Goal: Task Accomplishment & Management: Manage account settings

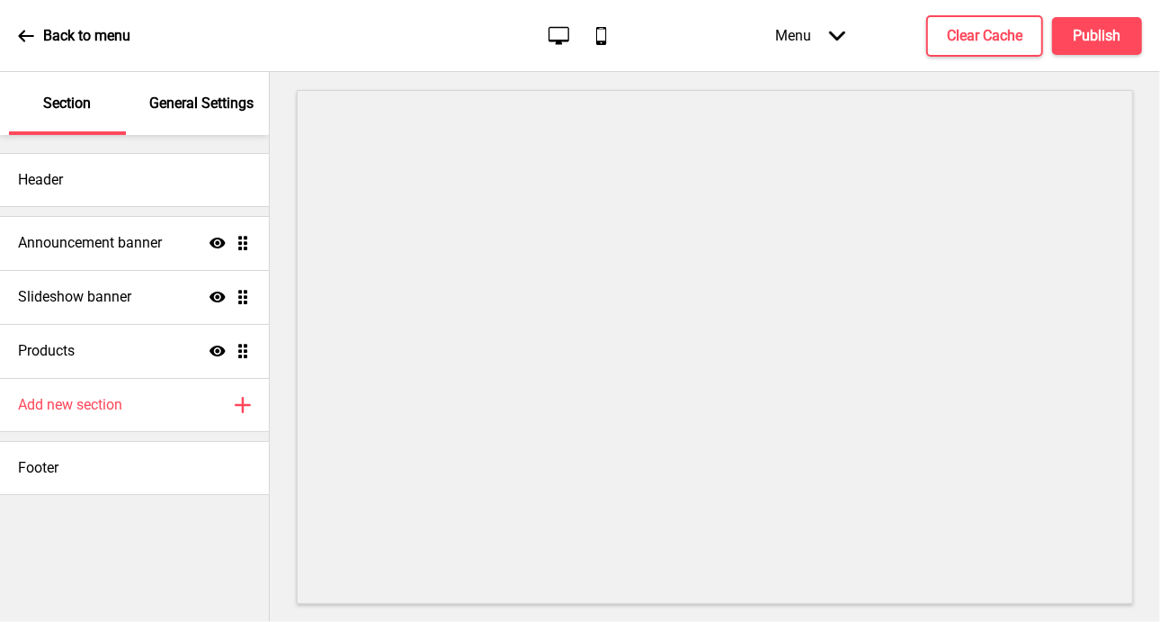
click at [570, 39] on icon "Desktop" at bounding box center [559, 35] width 24 height 24
click at [605, 33] on icon "Mobile" at bounding box center [601, 35] width 24 height 24
click at [569, 33] on icon at bounding box center [559, 35] width 21 height 18
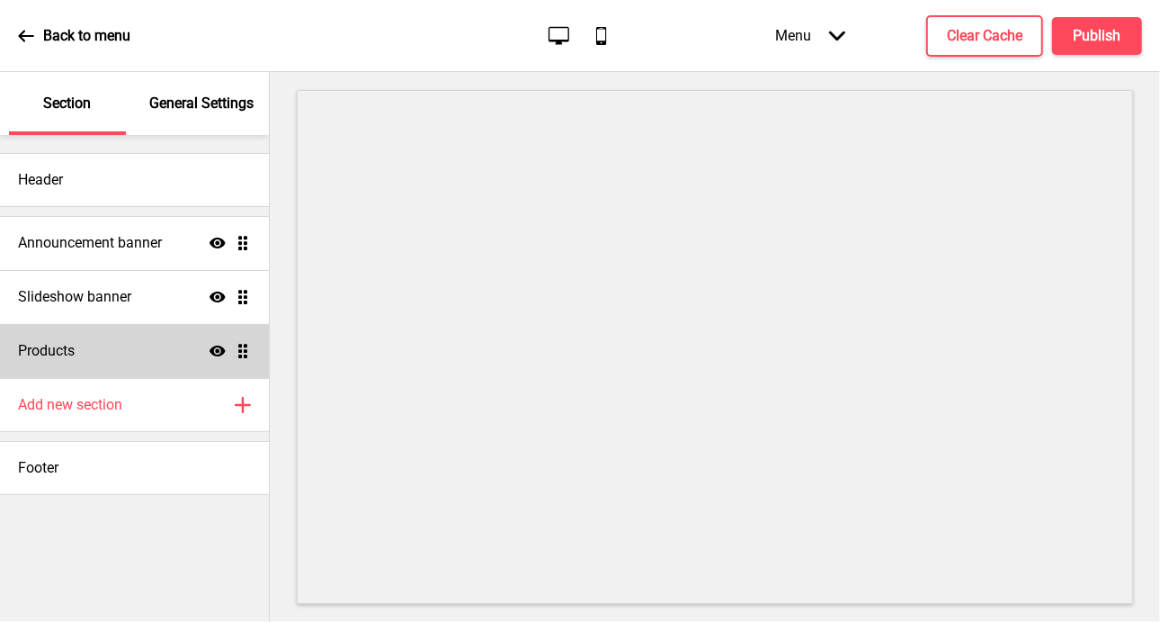
click at [235, 344] on ul "Announcement banner Show Drag Slideshow banner Show Drag Products Show Drag" at bounding box center [134, 297] width 269 height 162
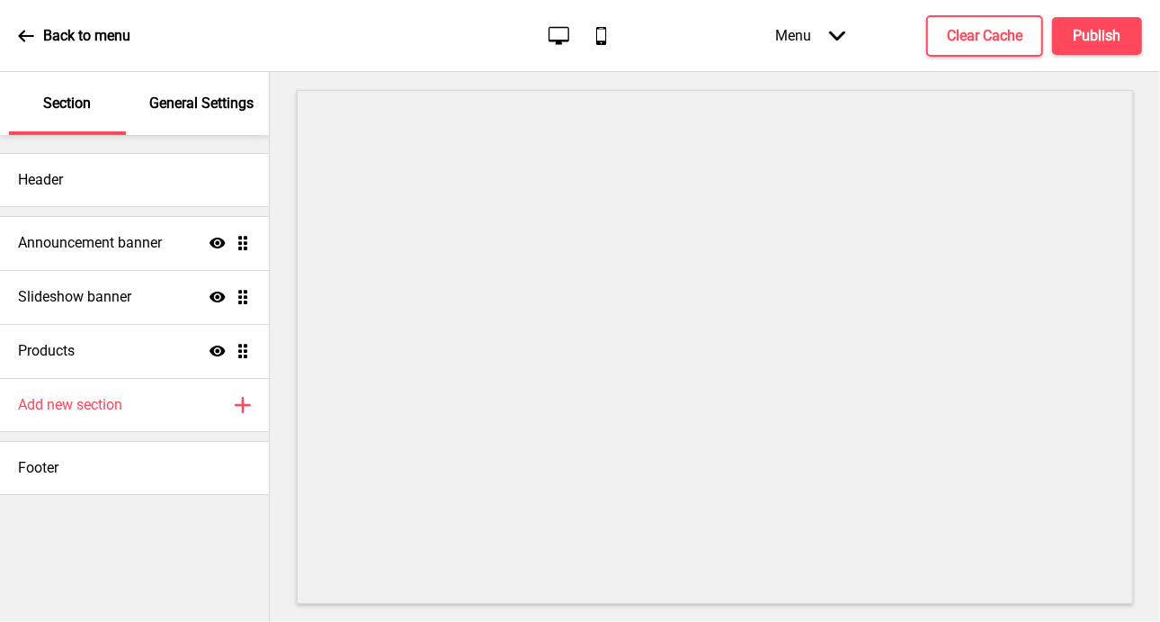
click at [249, 357] on ul "Announcement banner Show Drag Slideshow banner Show Drag Products Show Drag" at bounding box center [134, 297] width 269 height 162
click at [246, 352] on ul "Announcement banner Show Drag Slideshow banner Show Drag Products Show Drag" at bounding box center [134, 297] width 269 height 162
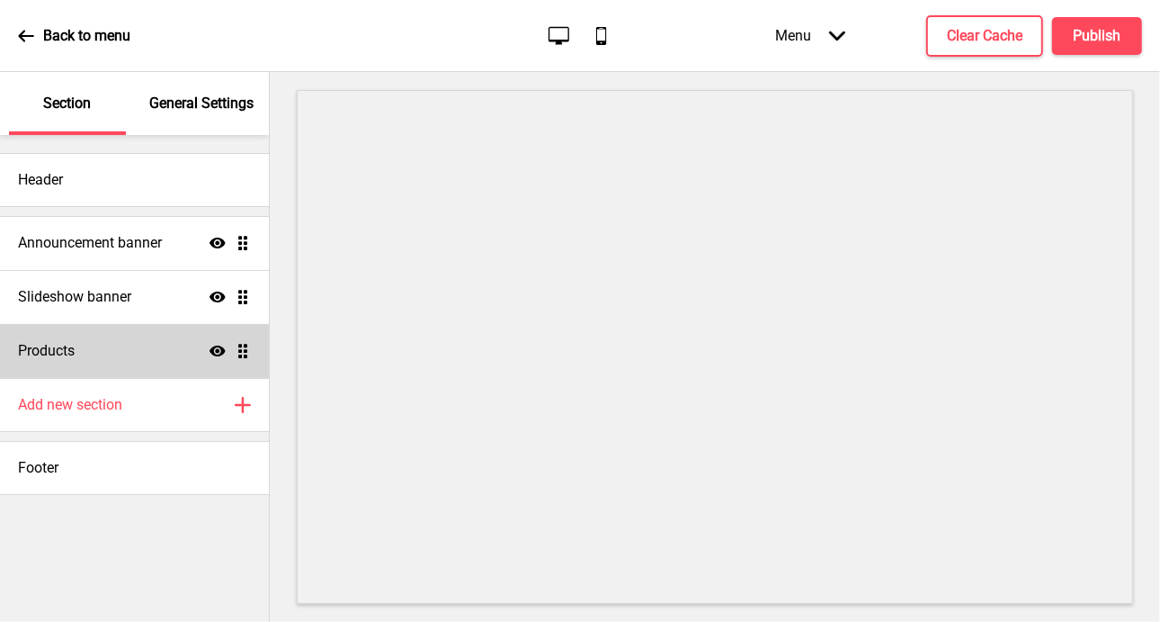
click at [121, 359] on div "Products Show Drag" at bounding box center [134, 351] width 269 height 54
select select "side"
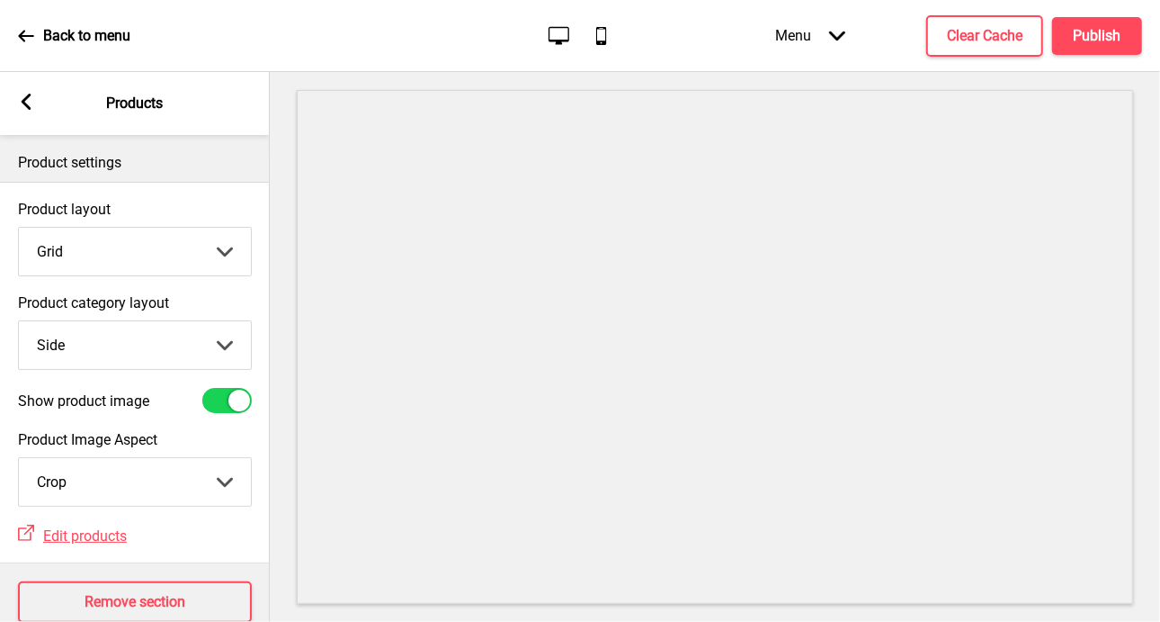
click at [227, 248] on select "Grid List" at bounding box center [135, 252] width 232 height 48
select select "list"
click at [19, 228] on select "Grid List" at bounding box center [135, 252] width 232 height 48
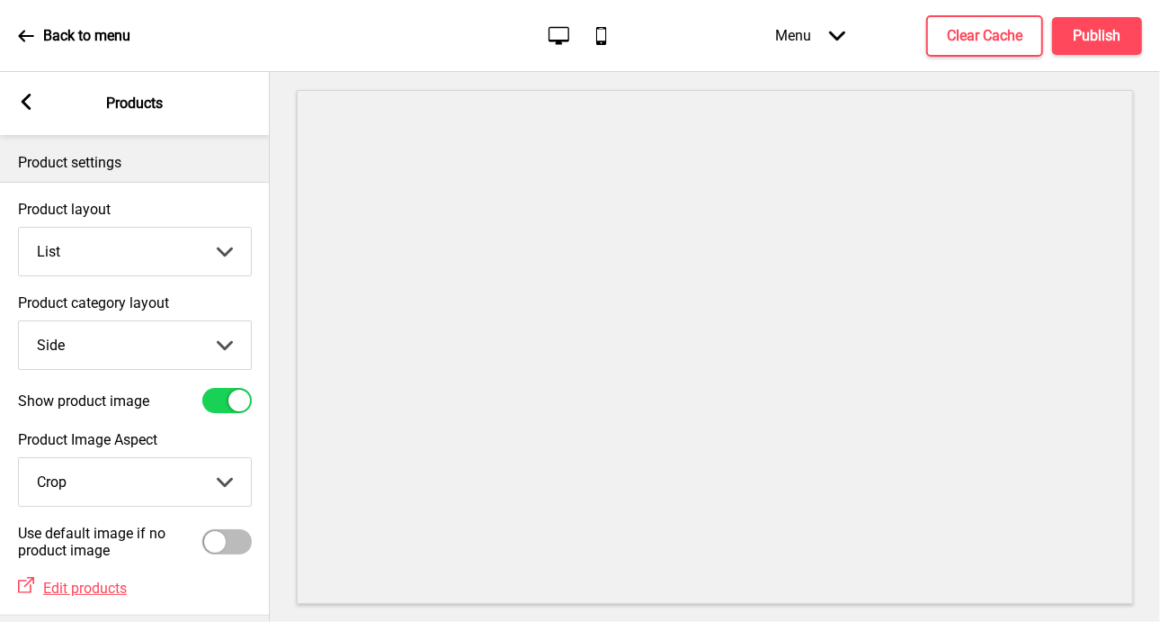
click at [602, 40] on icon "Mobile" at bounding box center [601, 35] width 24 height 24
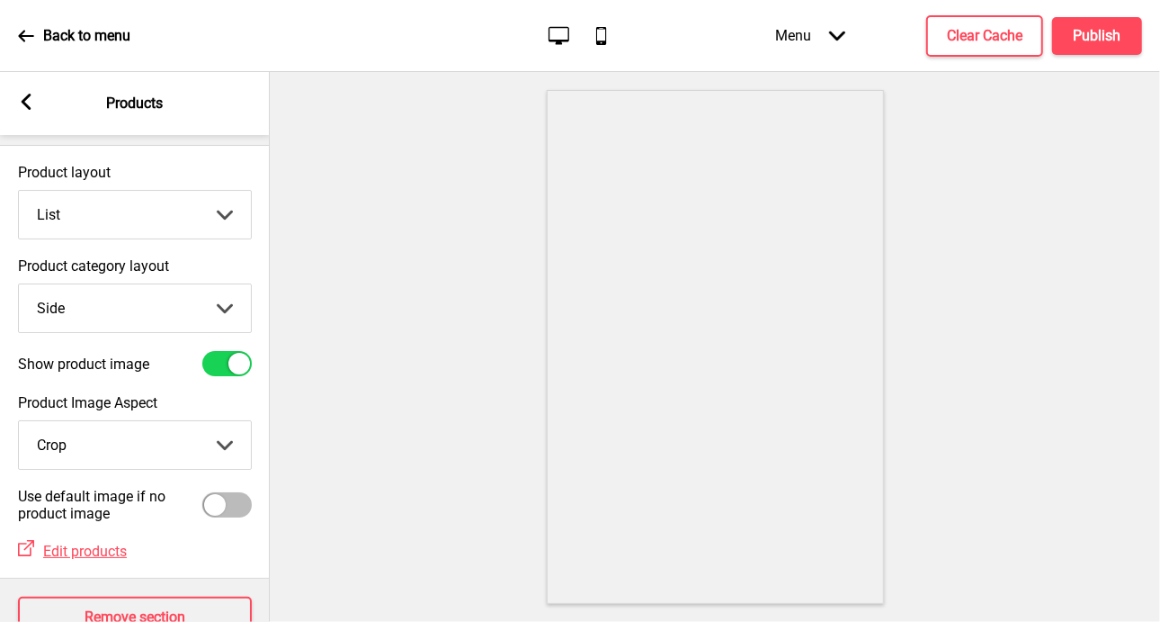
scroll to position [13, 0]
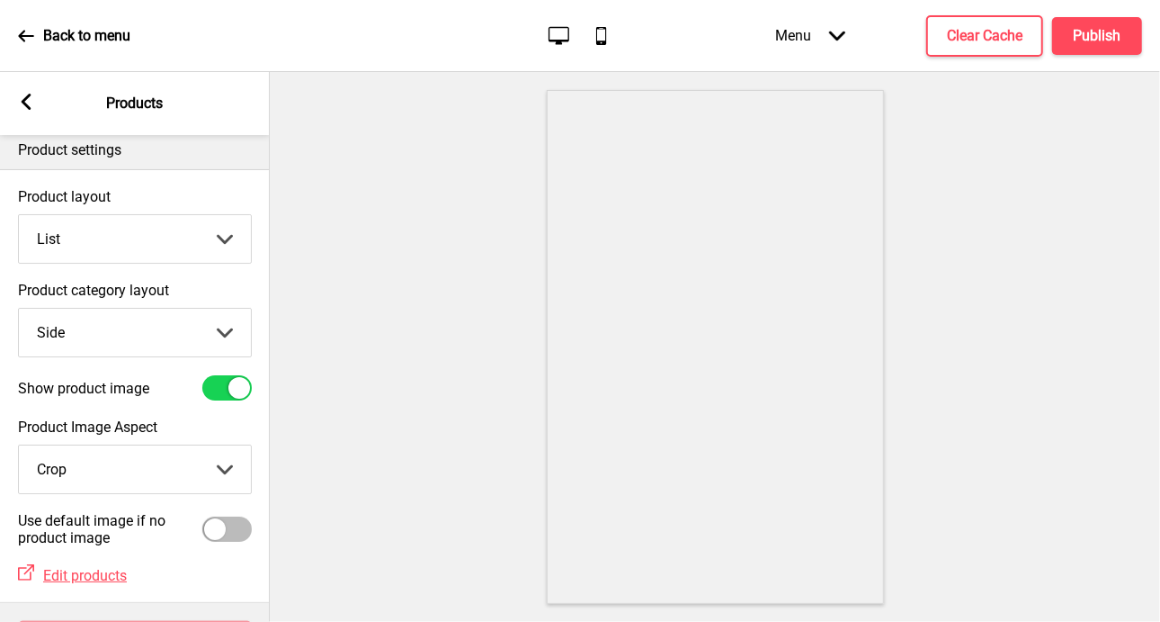
click at [221, 336] on select "Top Side" at bounding box center [135, 333] width 232 height 48
click at [232, 282] on label "Product category layout" at bounding box center [135, 290] width 234 height 17
click at [232, 309] on select "Top Side" at bounding box center [135, 333] width 232 height 48
click at [458, 327] on div at bounding box center [715, 347] width 891 height 550
click at [227, 334] on select "Top Side" at bounding box center [135, 333] width 232 height 48
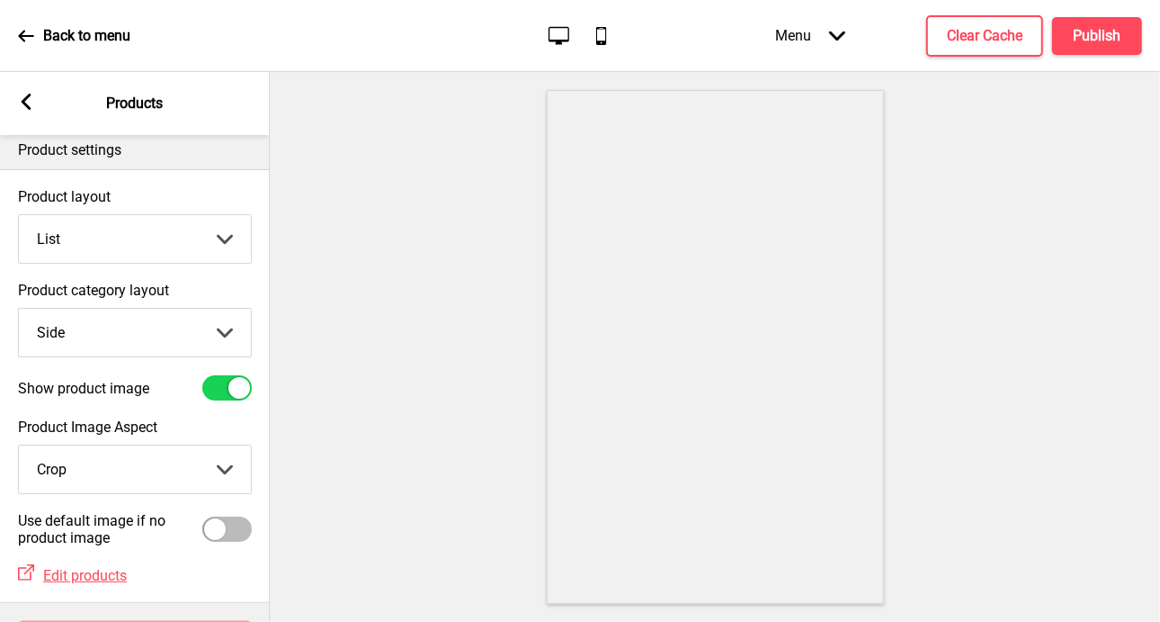
click at [228, 283] on label "Product category layout" at bounding box center [135, 290] width 234 height 17
click at [228, 309] on select "Top Side" at bounding box center [135, 333] width 232 height 48
click at [228, 470] on select "Crop Natural" at bounding box center [135, 469] width 232 height 48
click at [237, 426] on label "Product Image Aspect" at bounding box center [135, 426] width 234 height 17
click at [237, 445] on select "Crop Natural" at bounding box center [135, 469] width 232 height 48
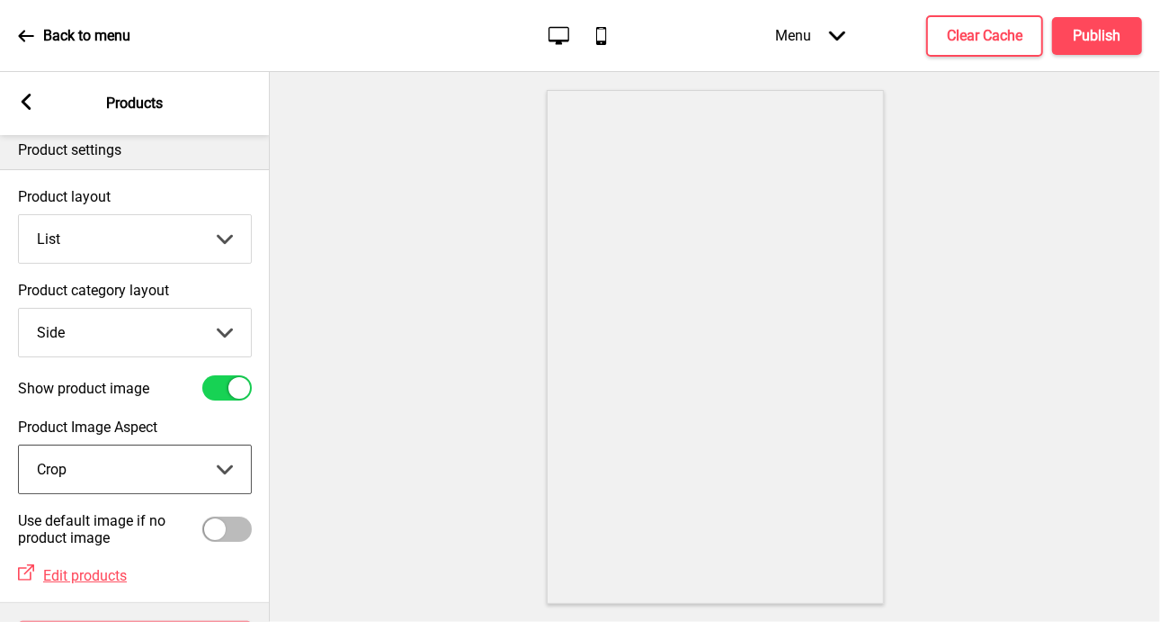
click at [959, 288] on div at bounding box center [715, 347] width 891 height 550
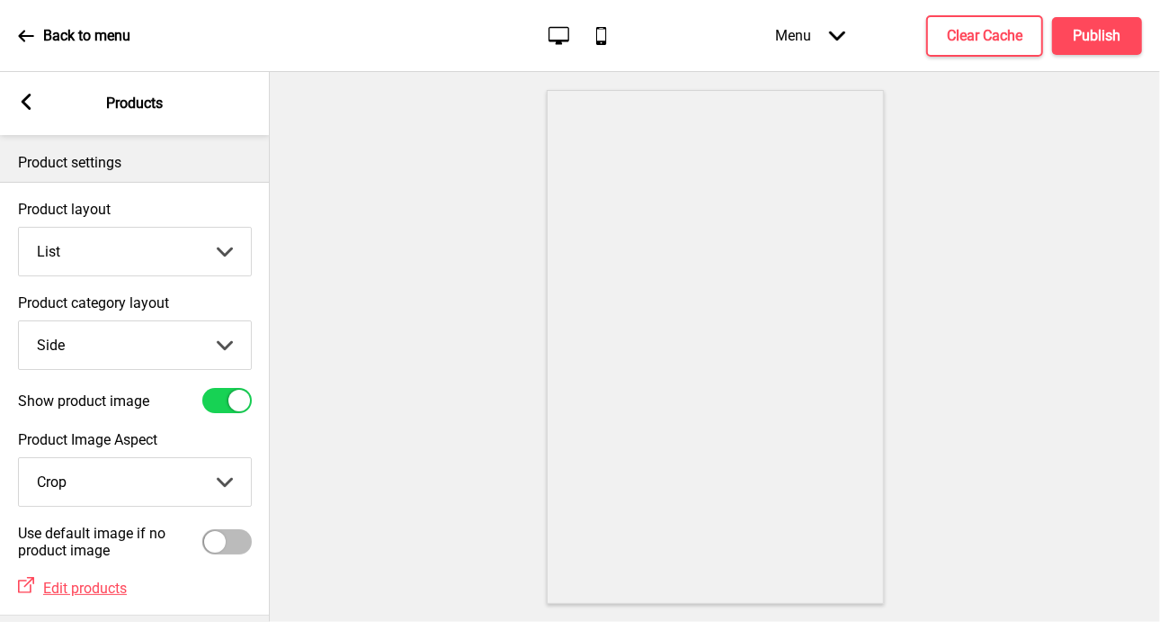
scroll to position [102, 0]
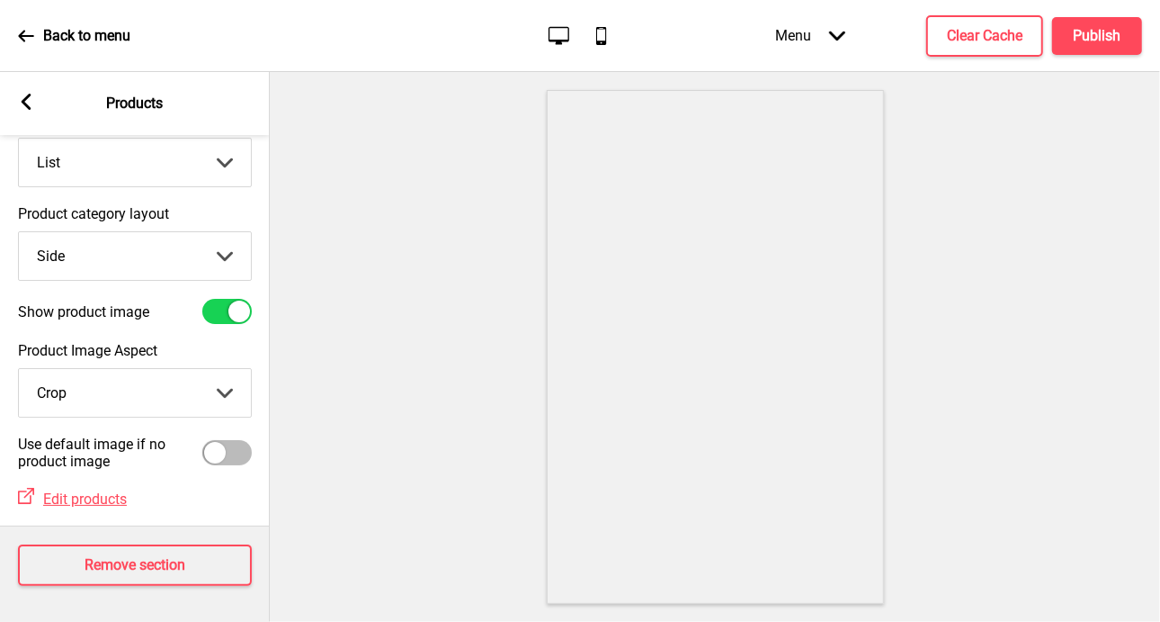
click at [20, 109] on rect at bounding box center [26, 102] width 16 height 16
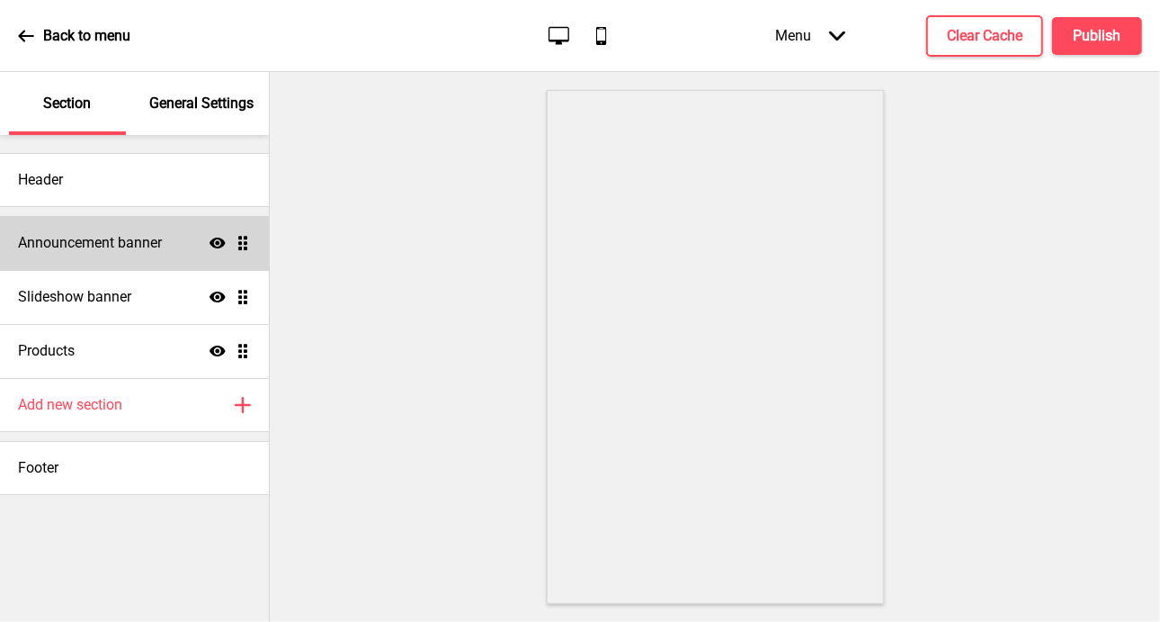
click at [188, 248] on div "Announcement banner Show Drag" at bounding box center [134, 243] width 269 height 54
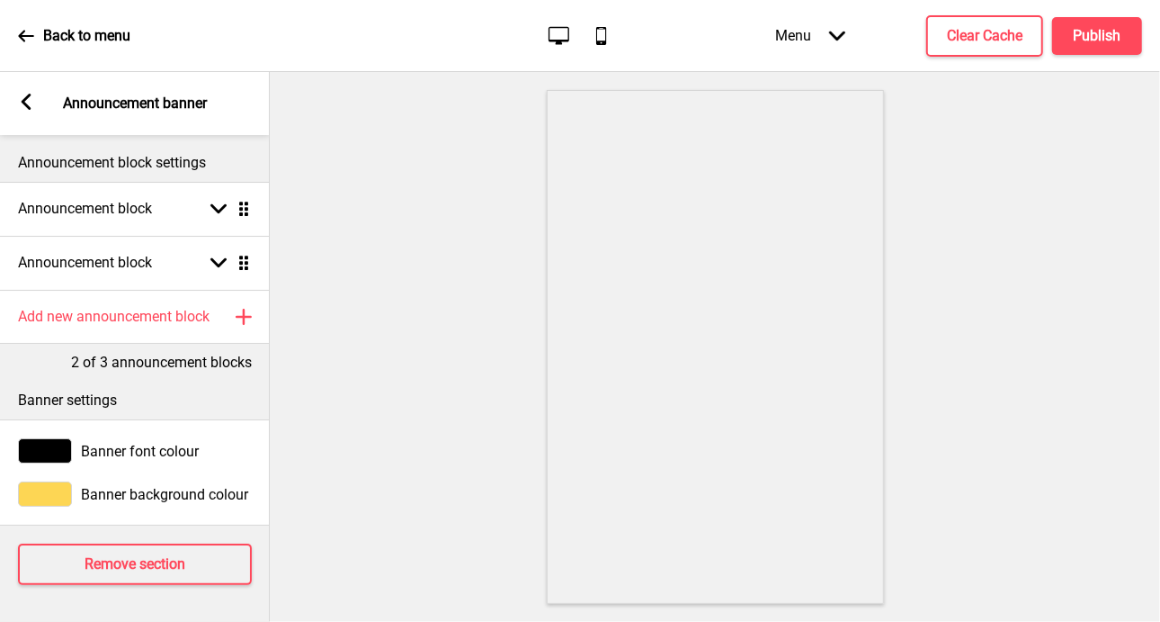
scroll to position [11, 0]
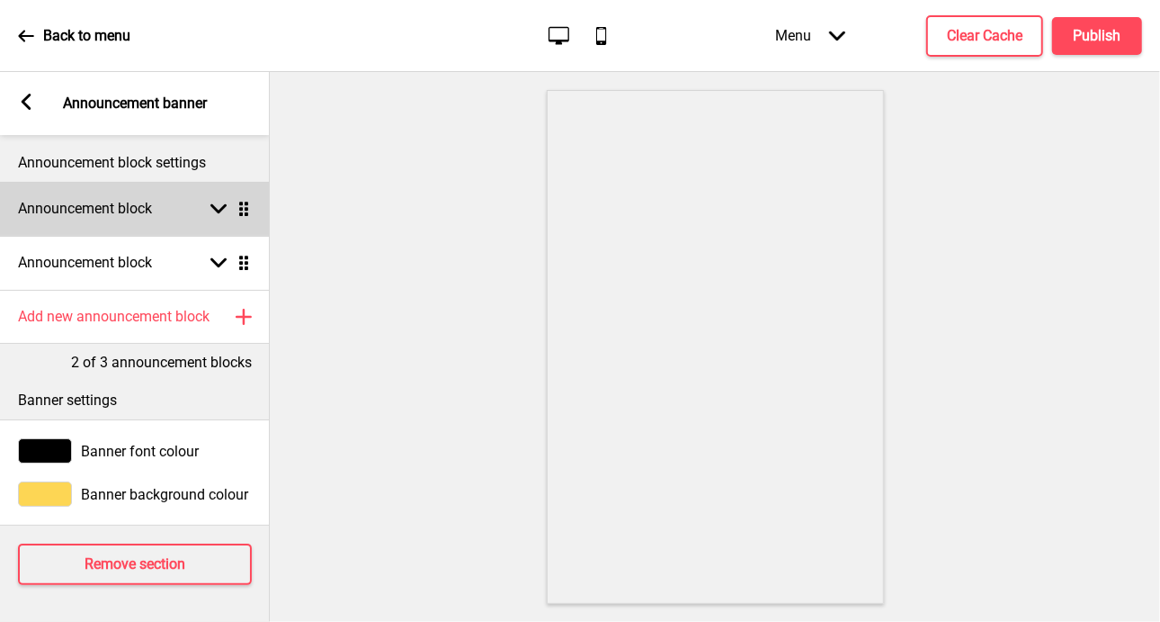
click at [227, 201] on rect at bounding box center [218, 209] width 16 height 16
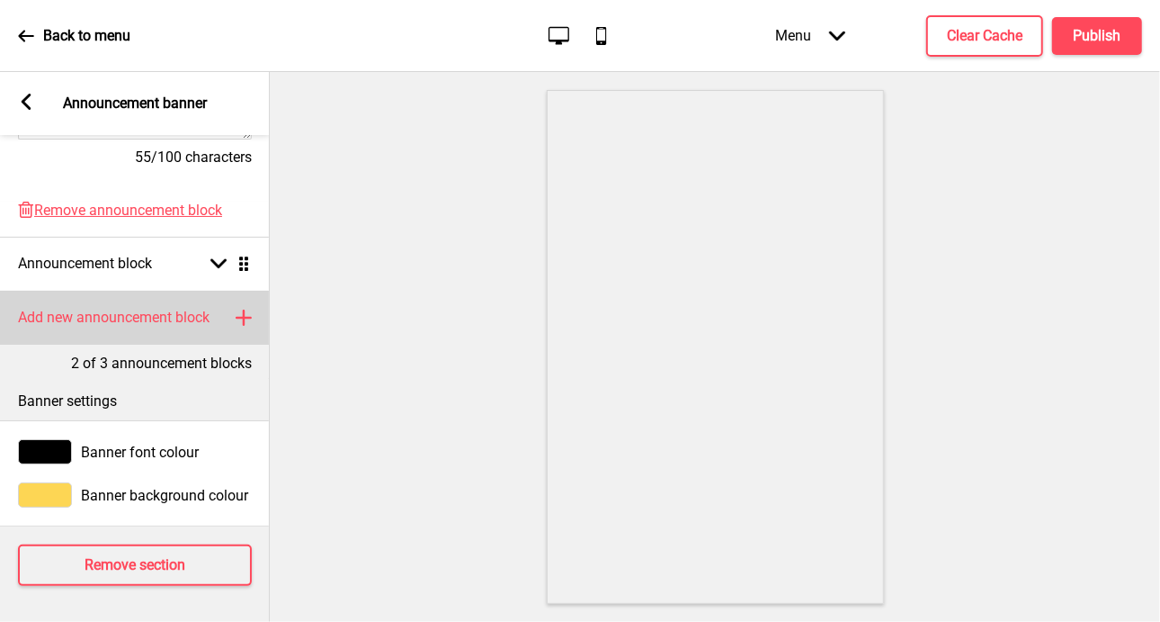
scroll to position [608, 0]
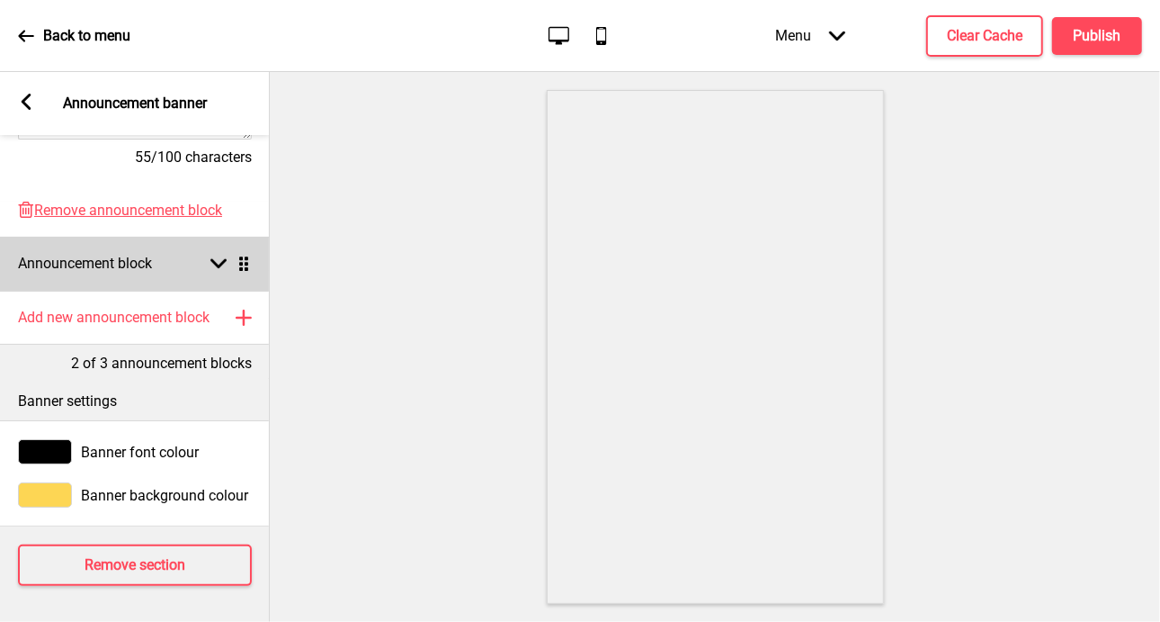
click at [205, 255] on div "Arrow down Drag" at bounding box center [226, 263] width 50 height 16
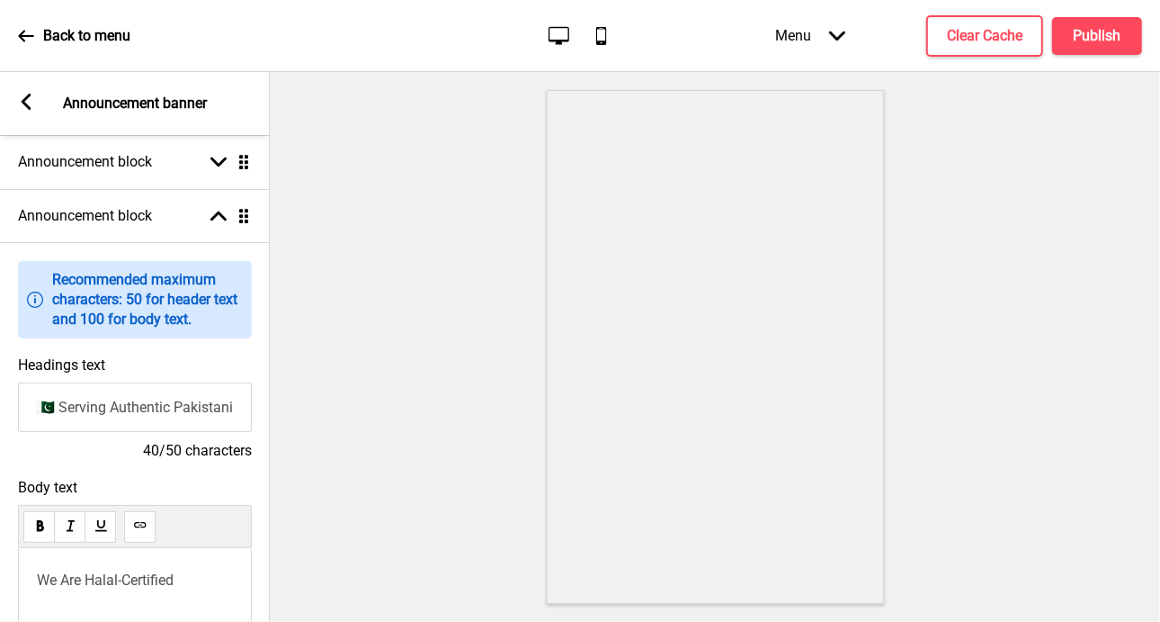
scroll to position [0, 0]
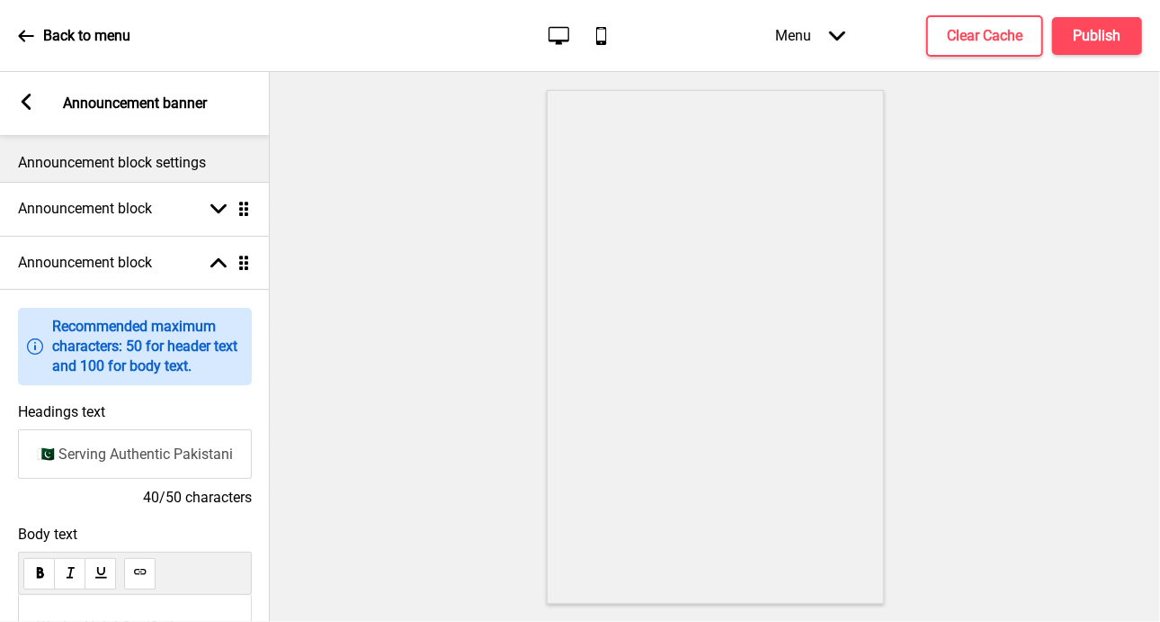
click at [29, 95] on icon at bounding box center [27, 102] width 10 height 16
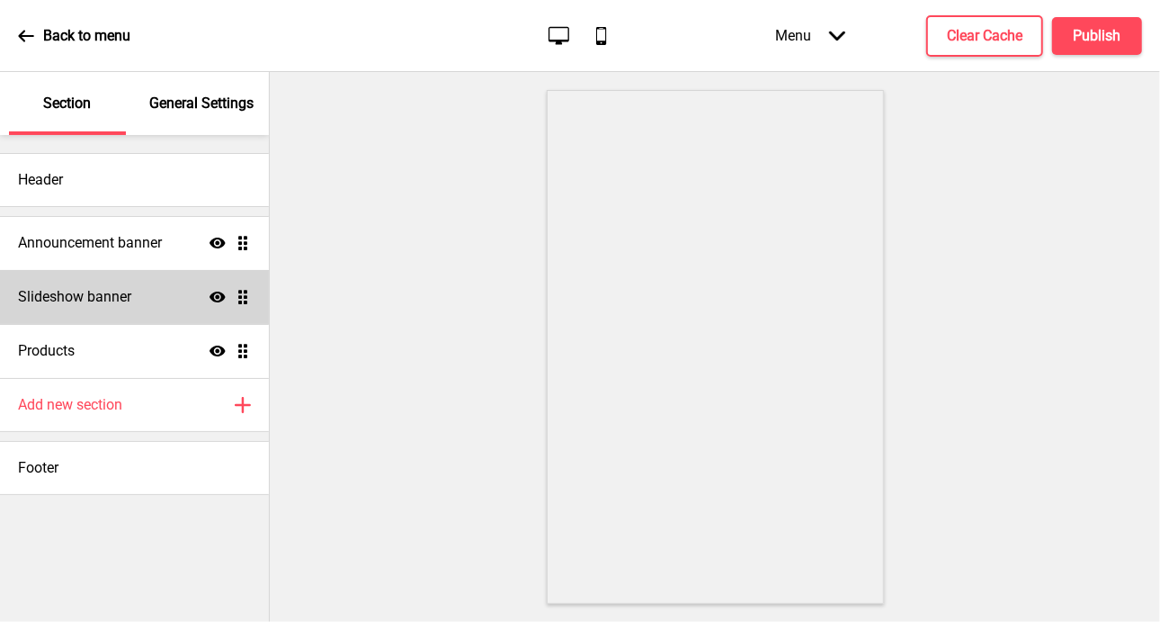
click at [170, 294] on div "Slideshow banner Show Drag" at bounding box center [134, 297] width 269 height 54
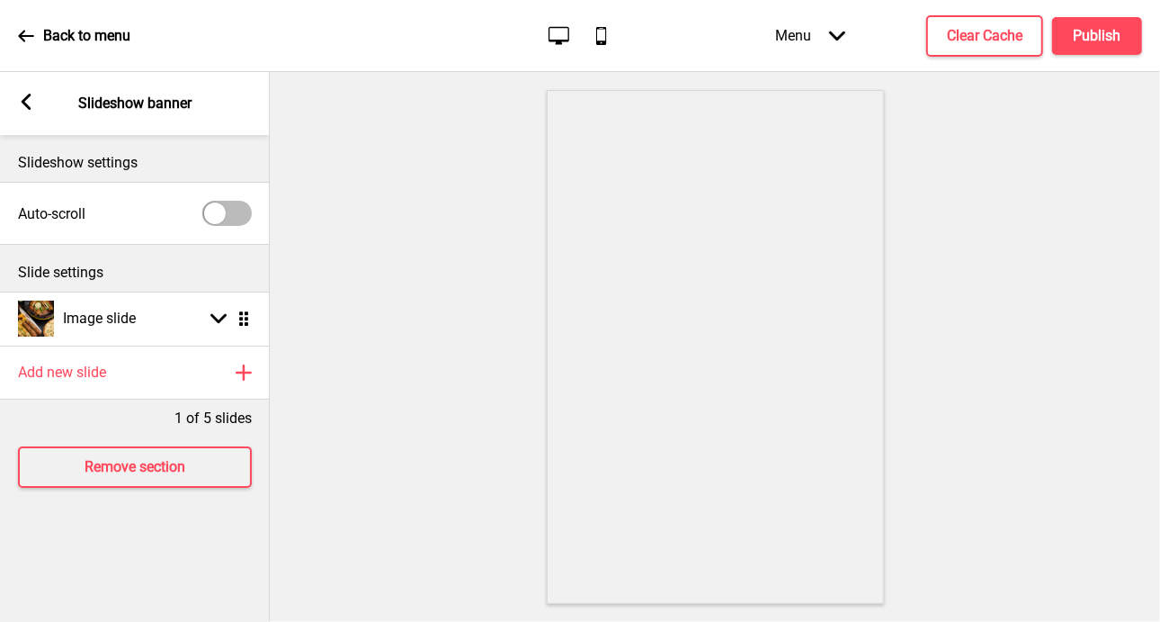
click at [232, 216] on div at bounding box center [226, 213] width 49 height 25
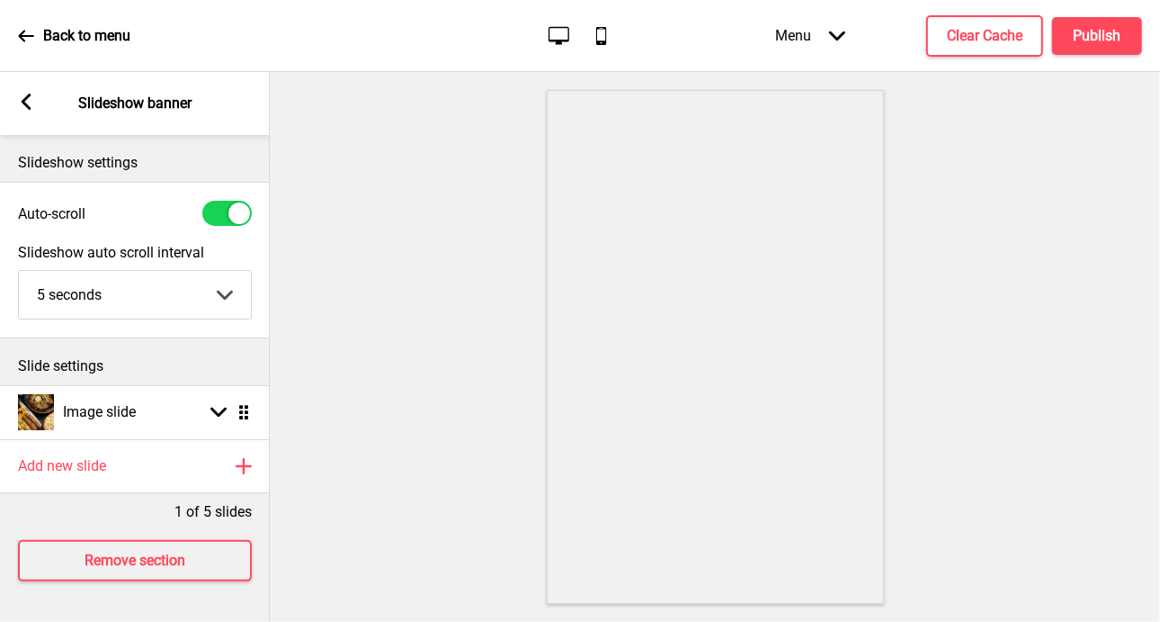
click at [228, 224] on div at bounding box center [226, 213] width 49 height 25
checkbox input "false"
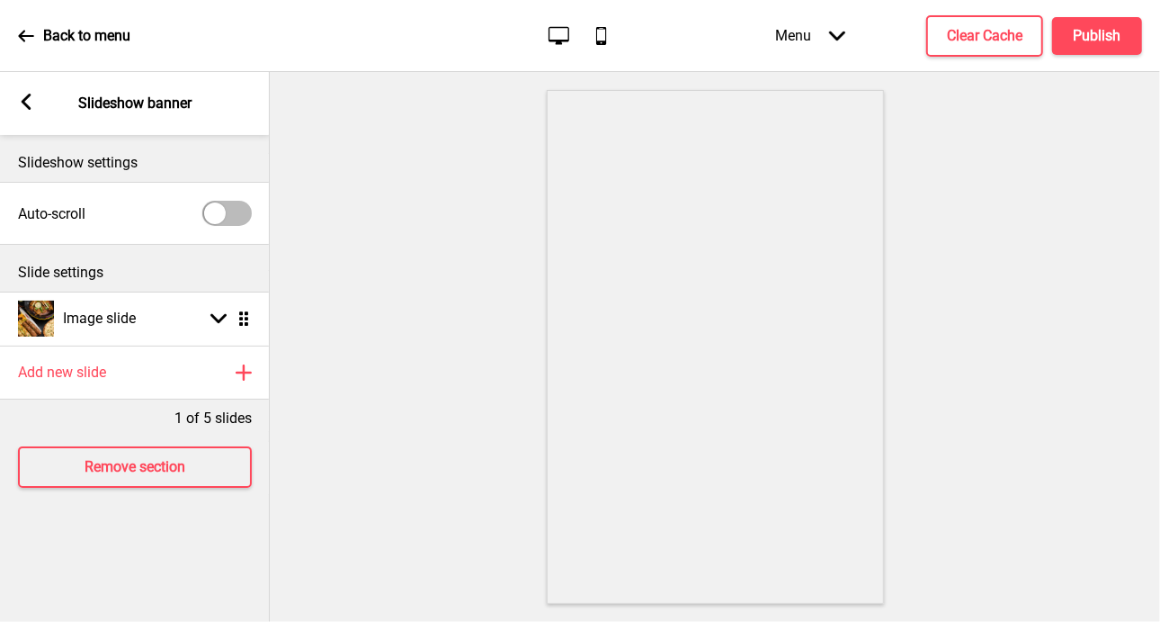
click at [27, 103] on rect at bounding box center [26, 102] width 16 height 16
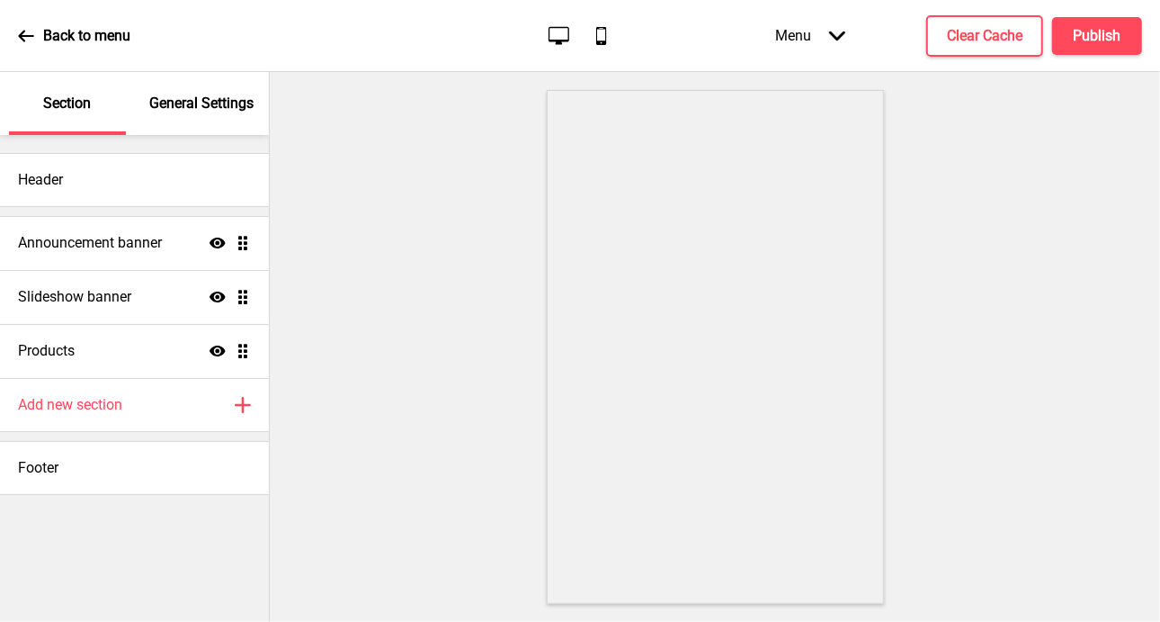
click at [217, 101] on p "General Settings" at bounding box center [201, 104] width 104 height 20
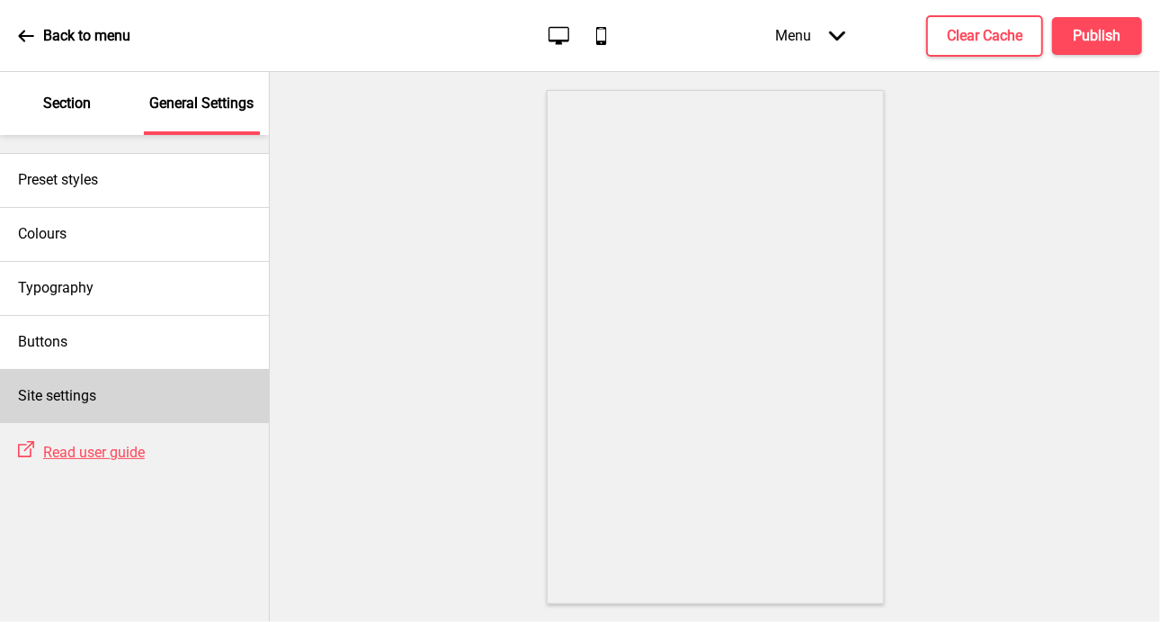
click at [87, 395] on h4 "Site settings" at bounding box center [57, 396] width 78 height 20
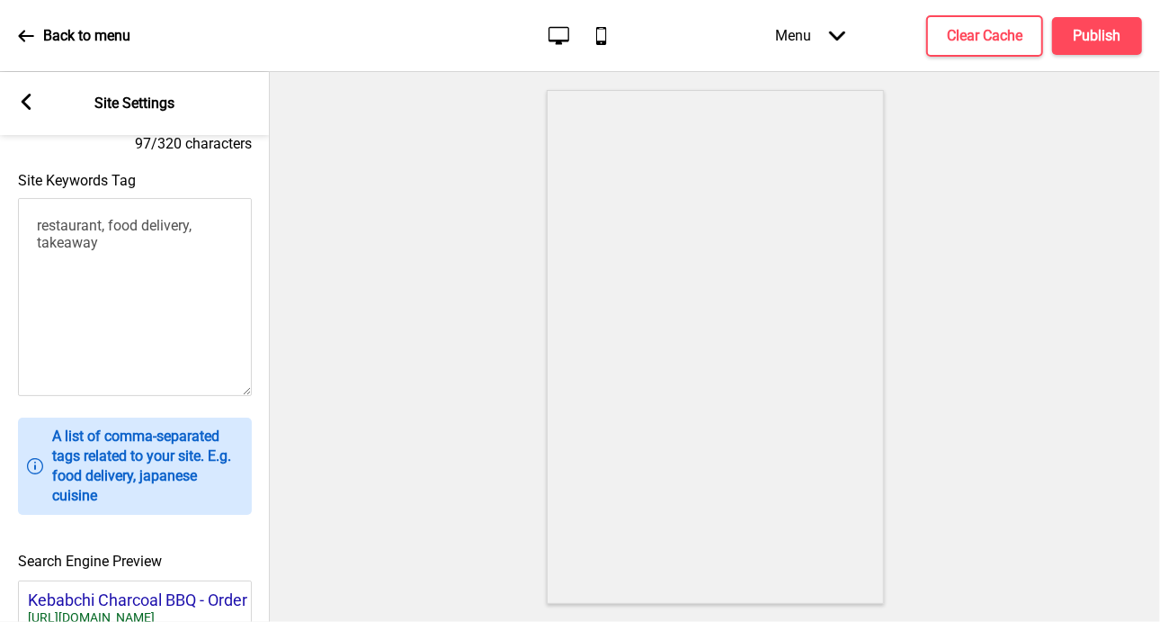
scroll to position [450, 0]
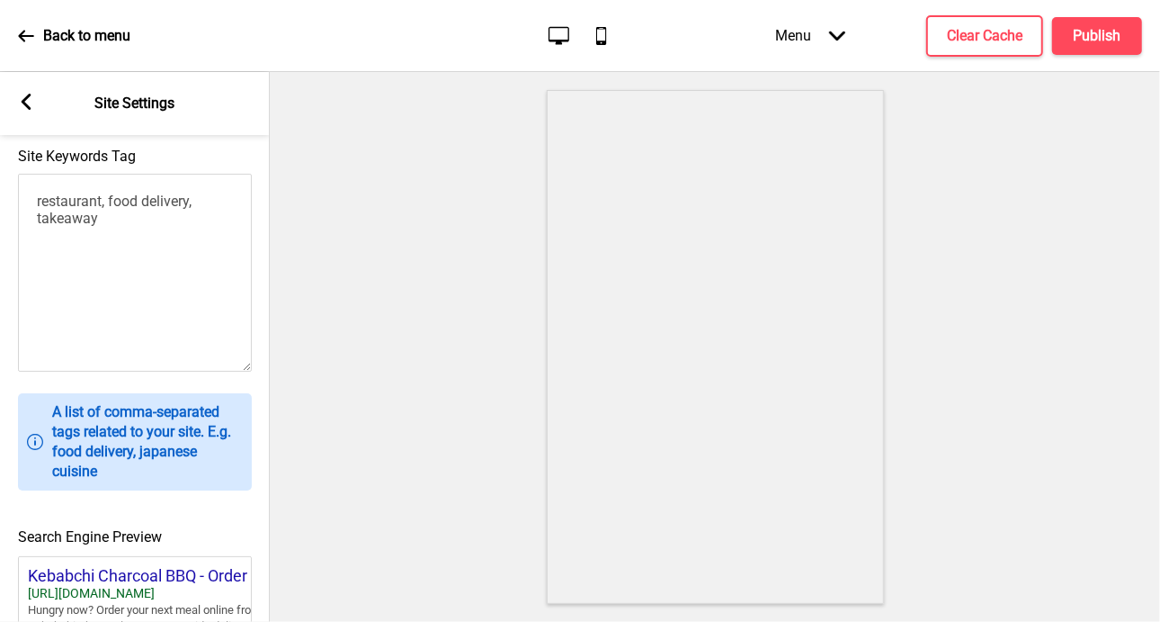
click at [145, 231] on textarea "restaurant, food delivery, takeaway" at bounding box center [135, 273] width 234 height 198
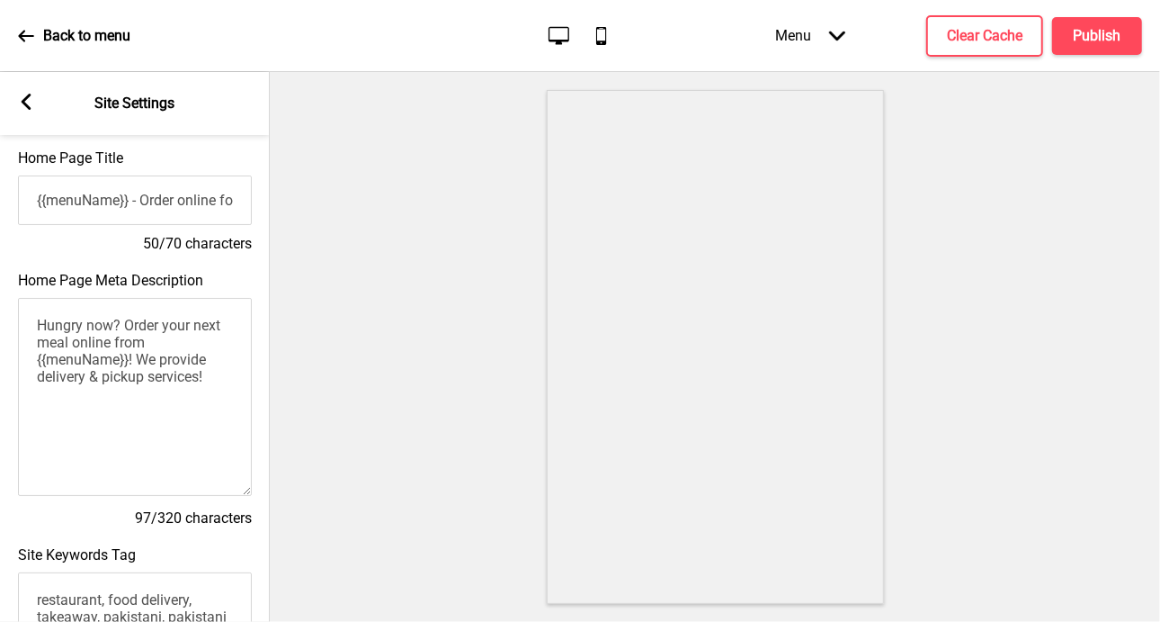
scroll to position [0, 0]
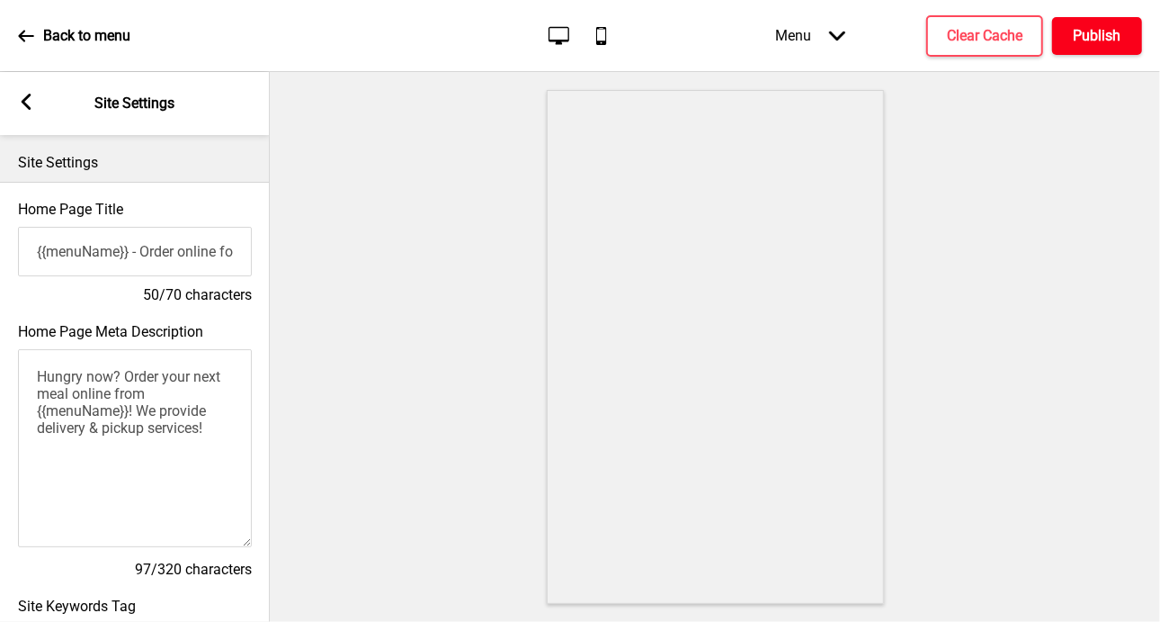
type textarea "restaurant, food delivery, takeaway, pakistani, pakistani cuisine, pakistani fo…"
click at [1078, 28] on h4 "Publish" at bounding box center [1098, 36] width 48 height 20
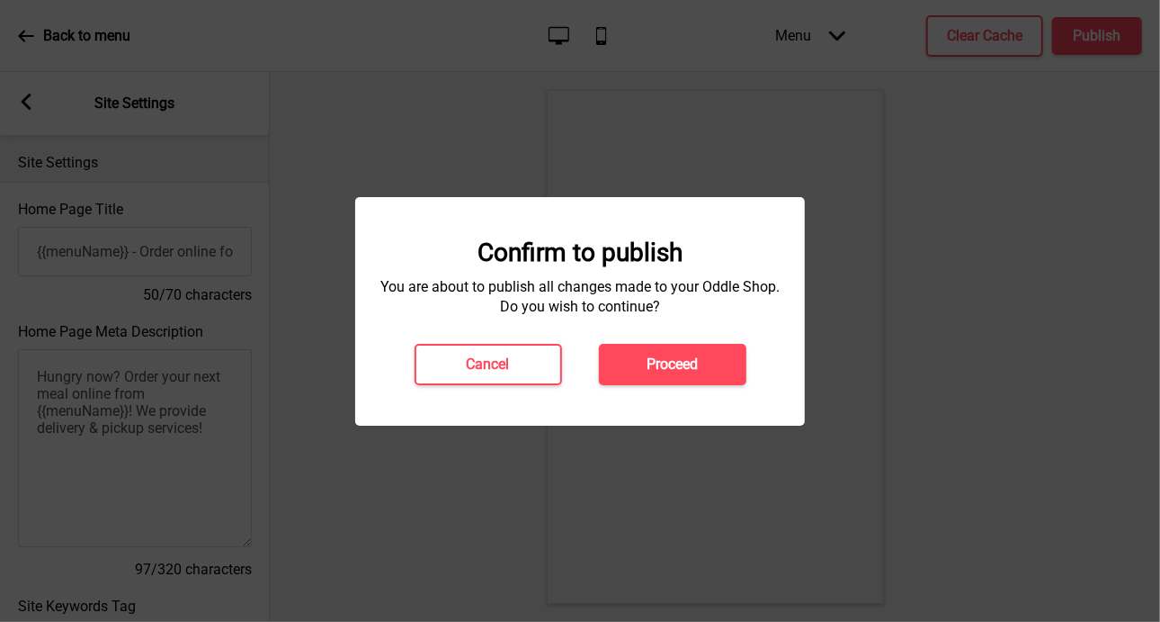
click at [653, 361] on h4 "Proceed" at bounding box center [672, 364] width 51 height 20
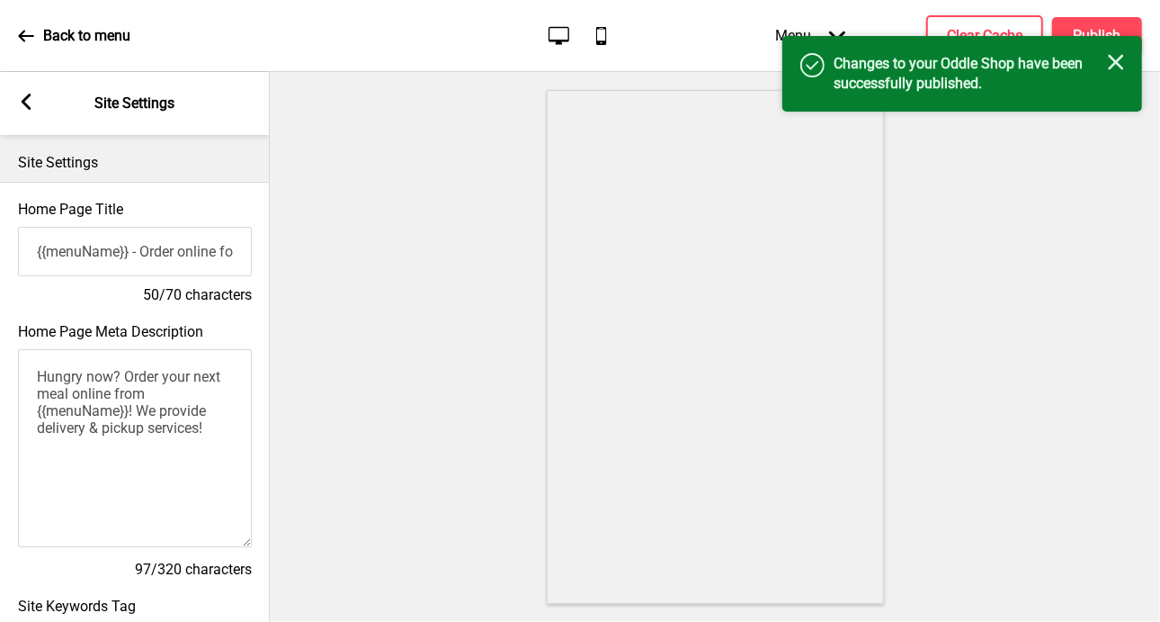
click at [1119, 60] on rect at bounding box center [1116, 62] width 16 height 16
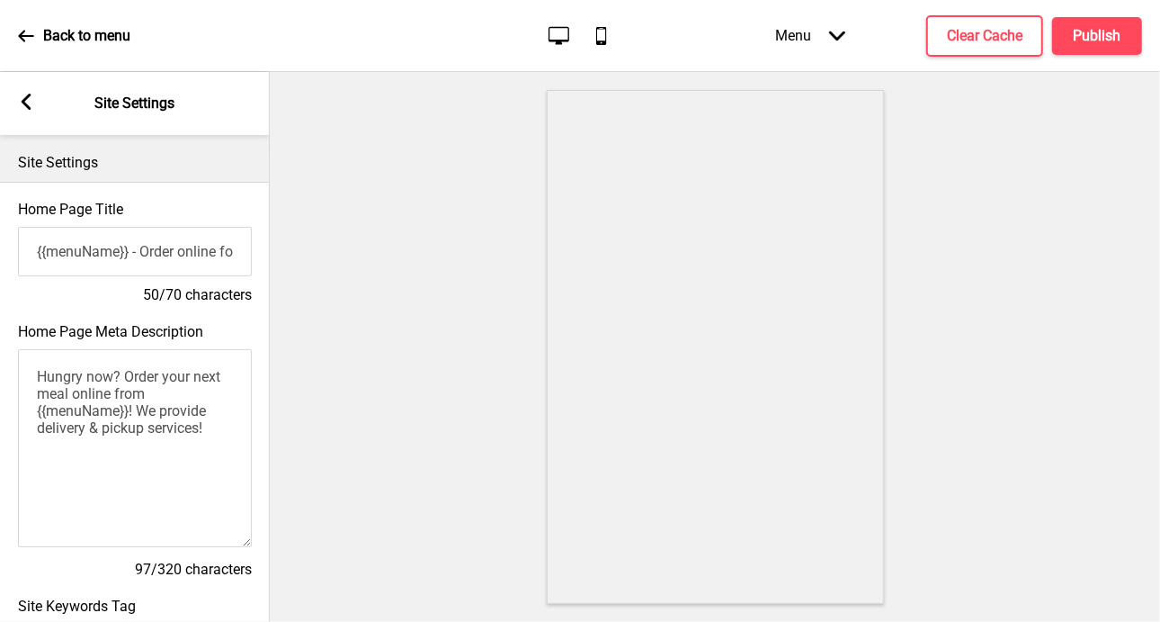
click at [584, 29] on div "Desktop Mobile" at bounding box center [580, 35] width 85 height 24
click at [598, 33] on icon "Mobile" at bounding box center [601, 35] width 24 height 24
click at [561, 37] on icon "Desktop" at bounding box center [559, 35] width 24 height 24
click at [30, 94] on rect at bounding box center [26, 102] width 16 height 16
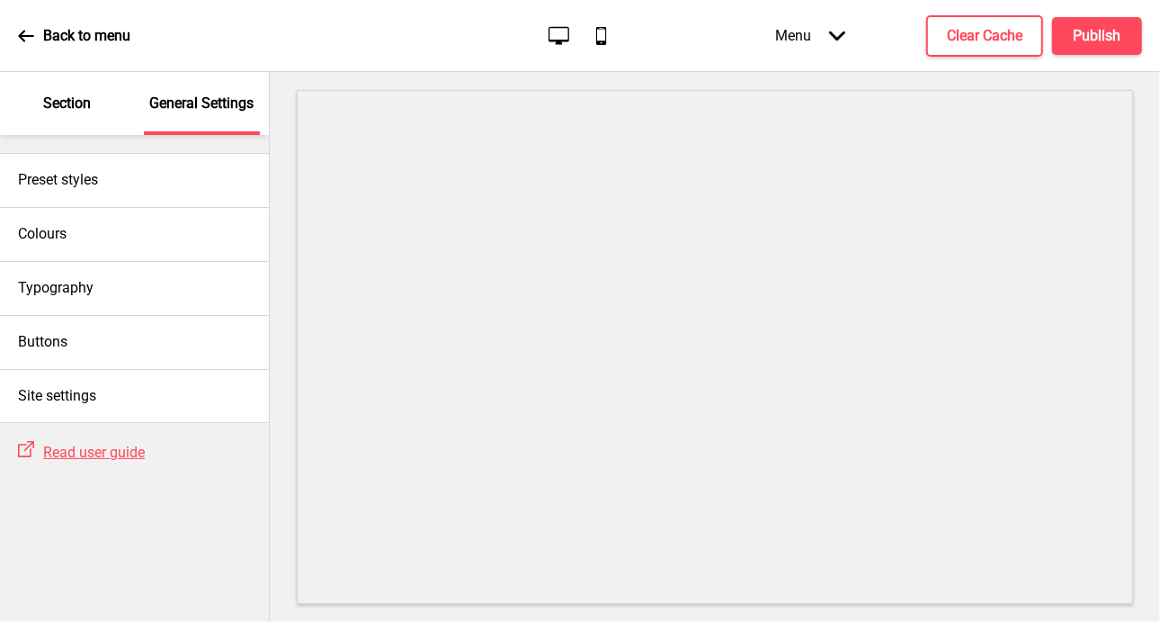
click at [30, 93] on div "Section" at bounding box center [67, 103] width 117 height 63
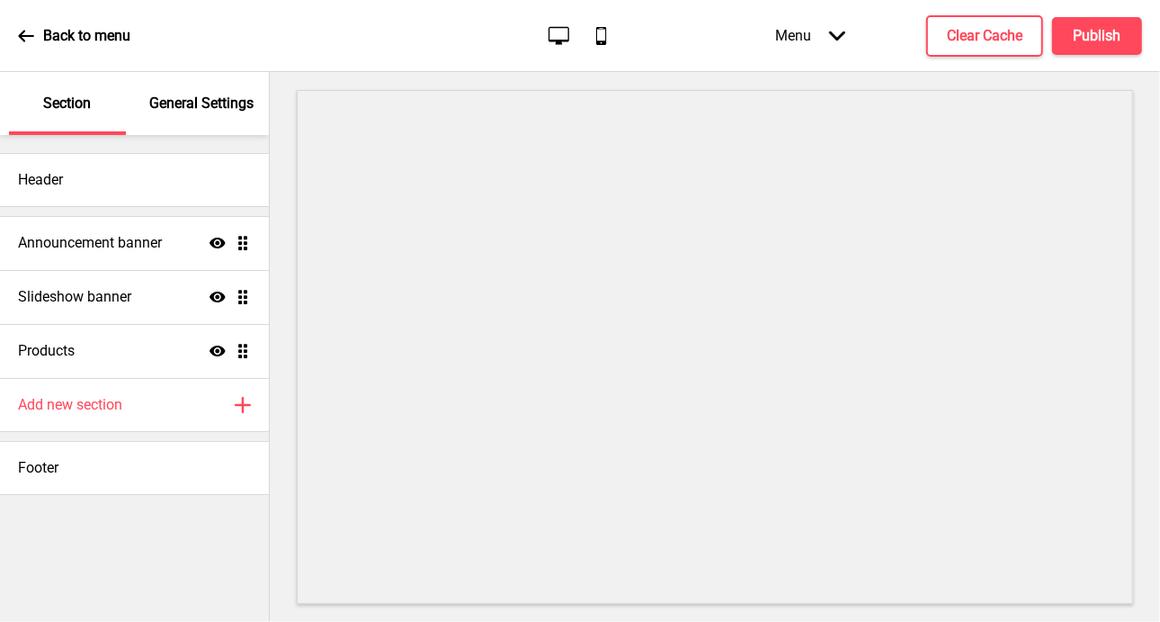
click at [22, 25] on div "Back to menu" at bounding box center [74, 36] width 112 height 49
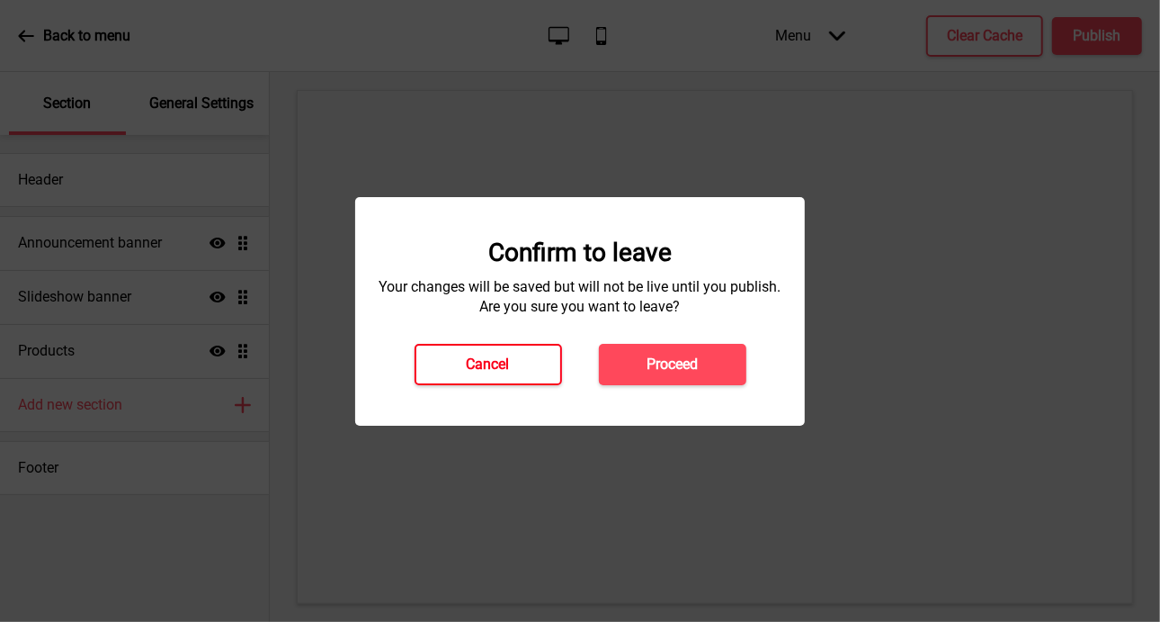
click at [525, 366] on button "Cancel" at bounding box center [489, 364] width 148 height 41
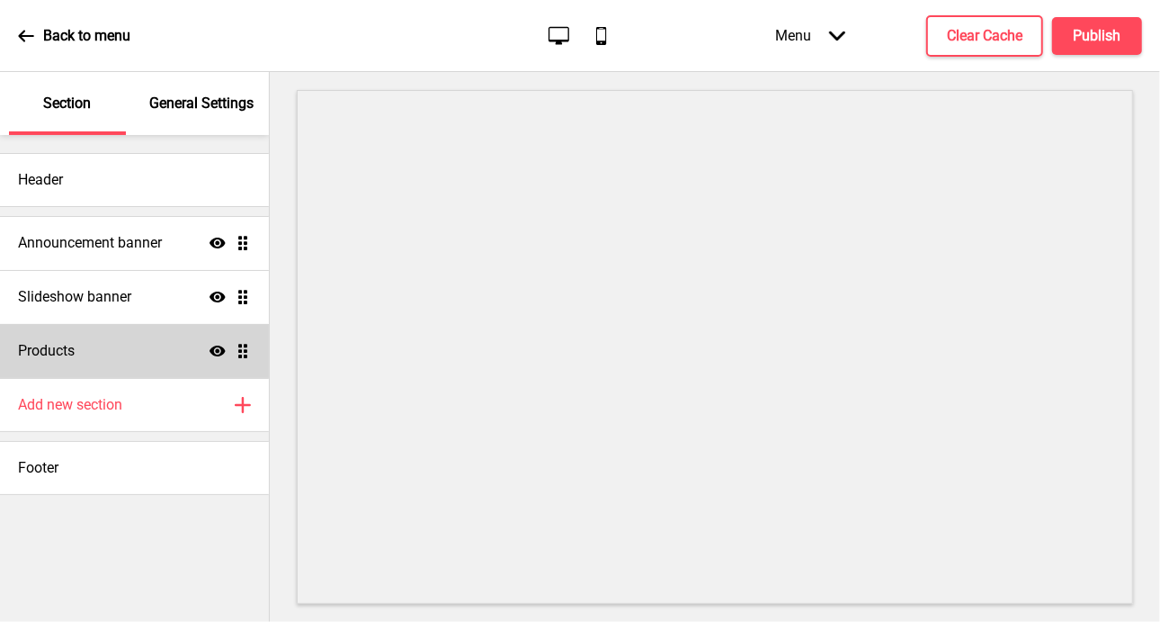
click at [133, 342] on div "Products Show Drag" at bounding box center [134, 351] width 269 height 54
select select "list"
select select "side"
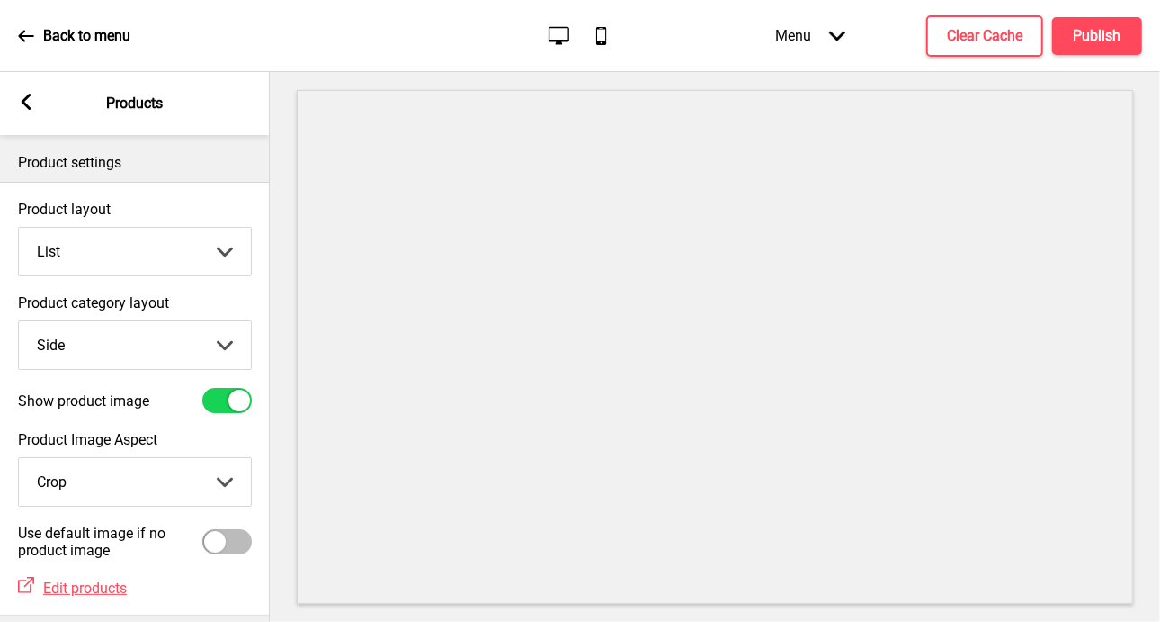
click at [227, 255] on select "Grid List" at bounding box center [135, 252] width 232 height 48
select select "grid"
click at [19, 228] on select "Grid List" at bounding box center [135, 252] width 232 height 48
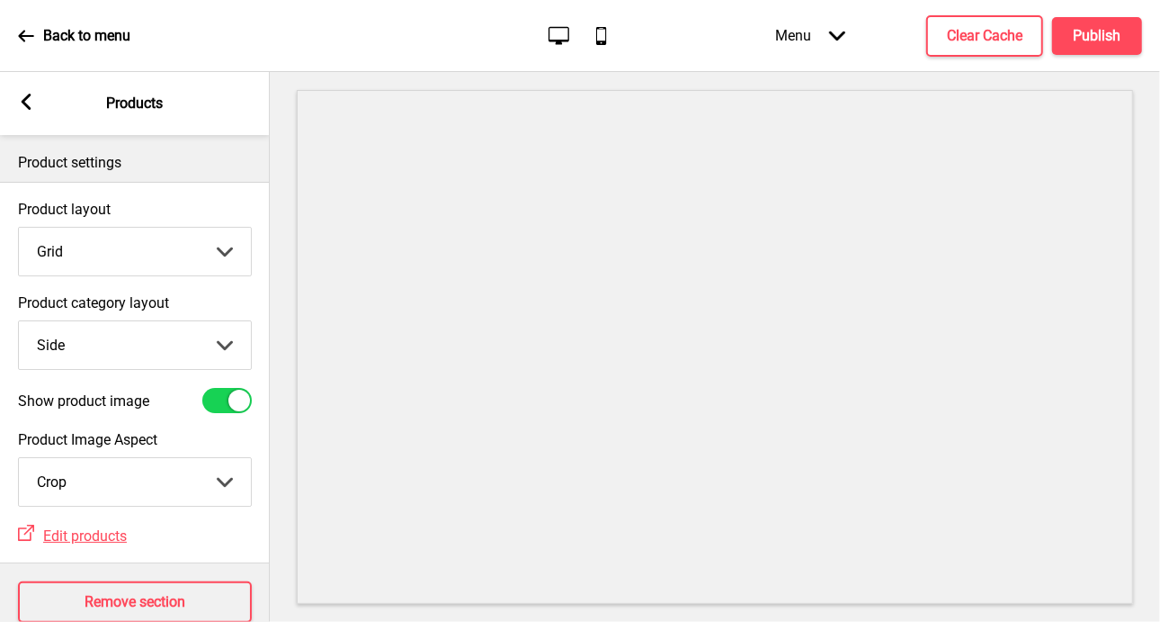
click at [603, 30] on icon "Mobile" at bounding box center [601, 35] width 24 height 24
click at [1110, 43] on h4 "Publish" at bounding box center [1098, 36] width 48 height 20
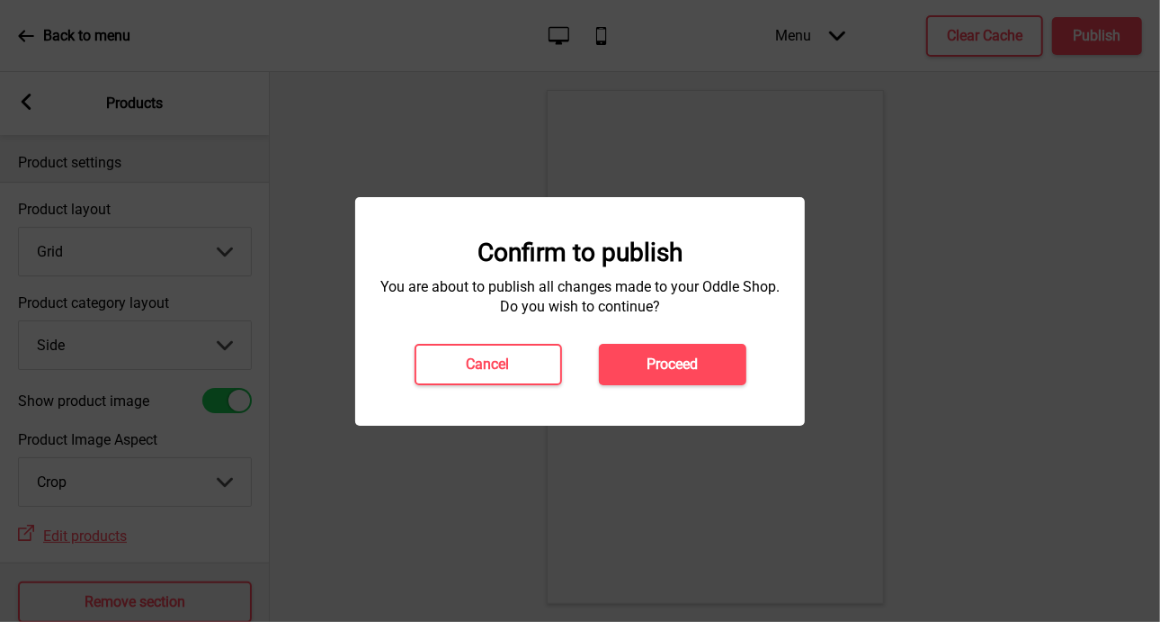
click at [713, 366] on button "Proceed" at bounding box center [673, 364] width 148 height 41
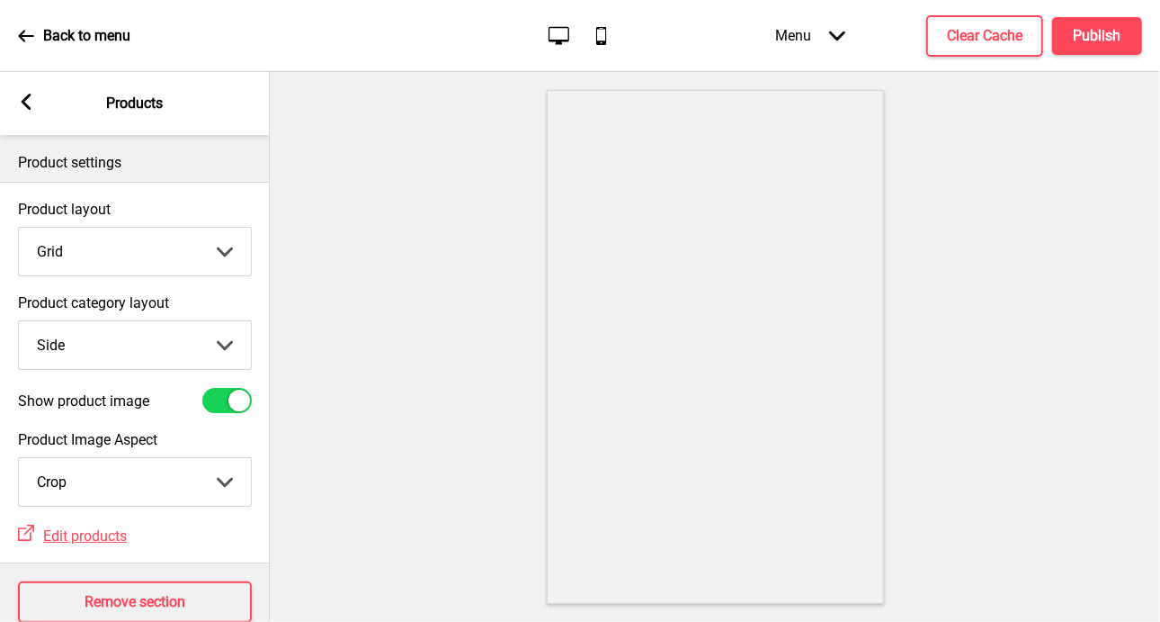
click at [23, 97] on rect at bounding box center [26, 102] width 16 height 16
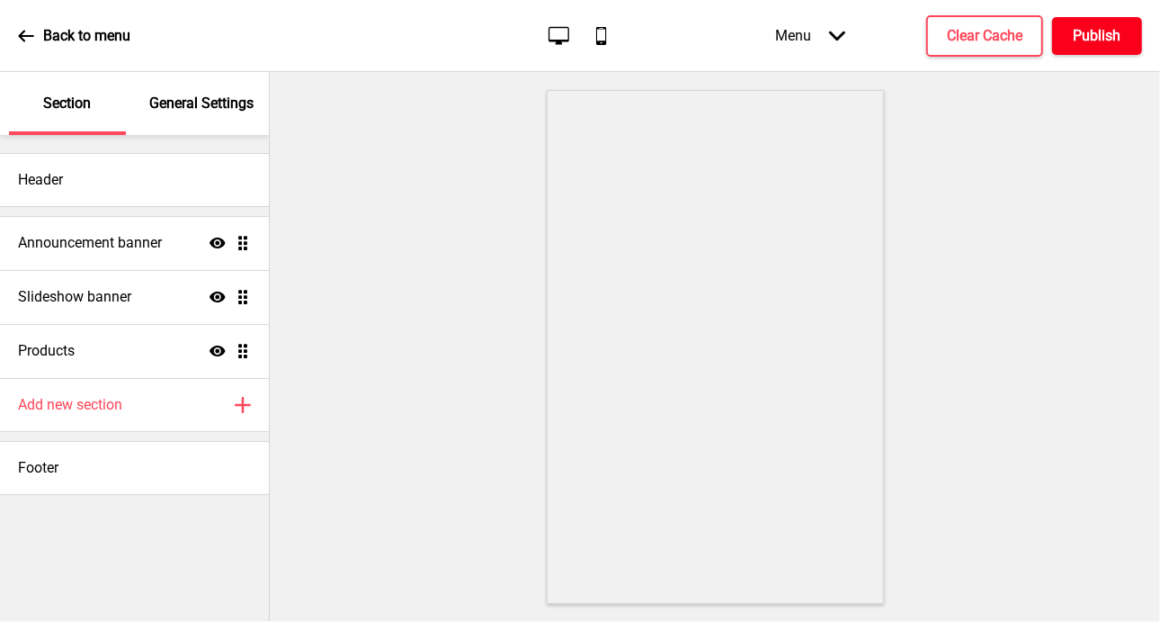
click at [1120, 22] on button "Publish" at bounding box center [1097, 36] width 90 height 38
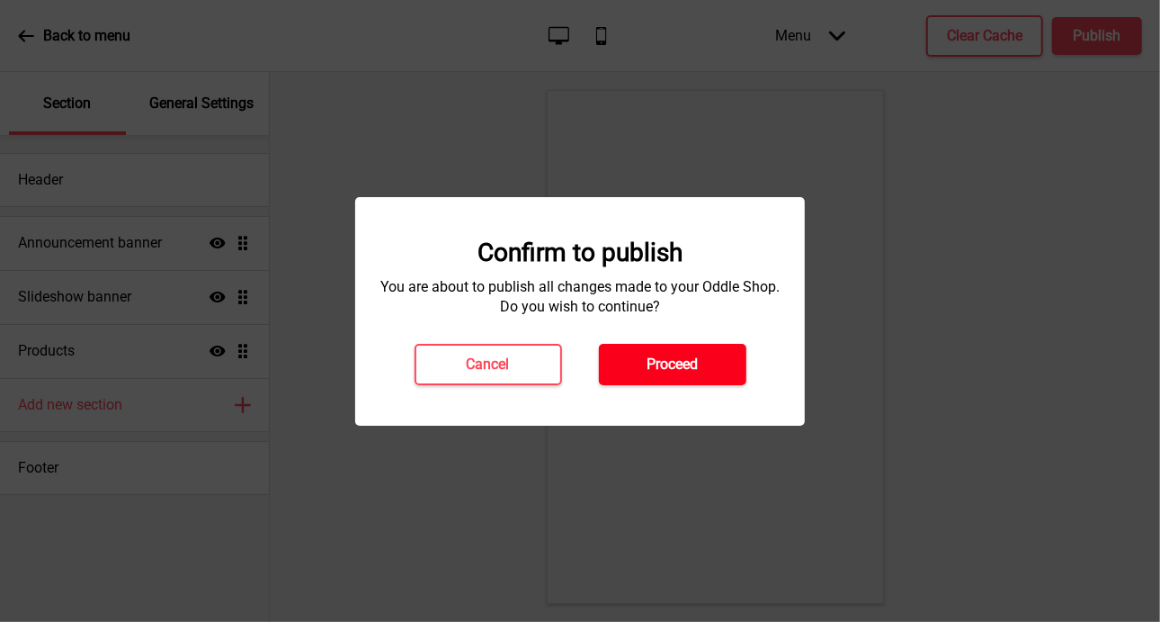
click at [685, 363] on h4 "Proceed" at bounding box center [672, 364] width 51 height 20
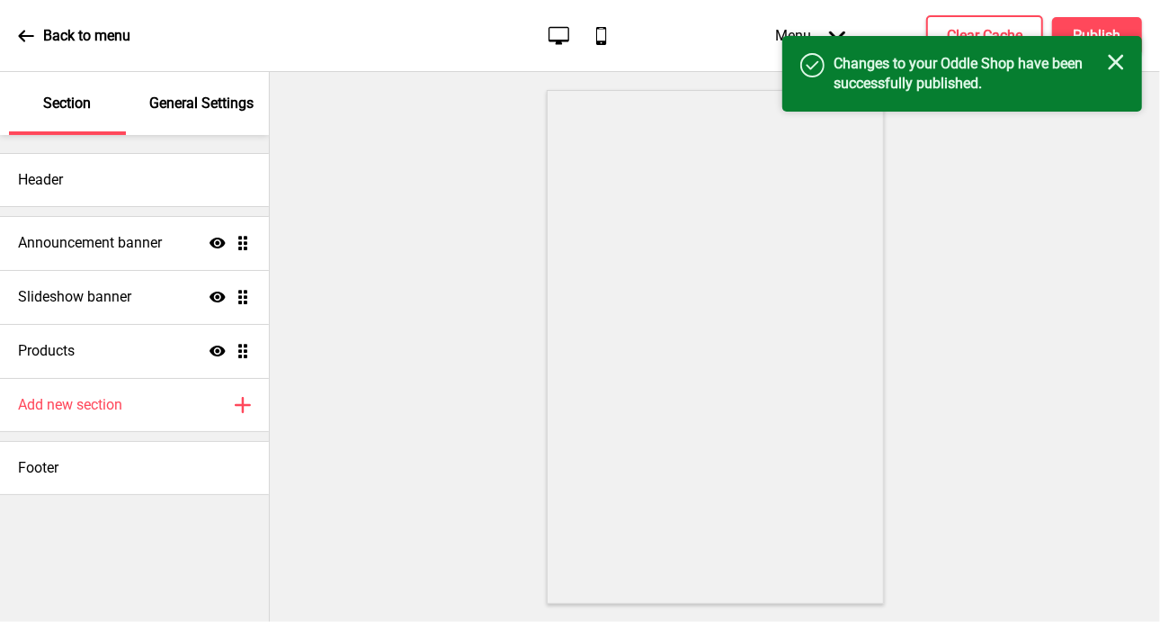
click at [1119, 61] on icon "Close" at bounding box center [1116, 62] width 16 height 16
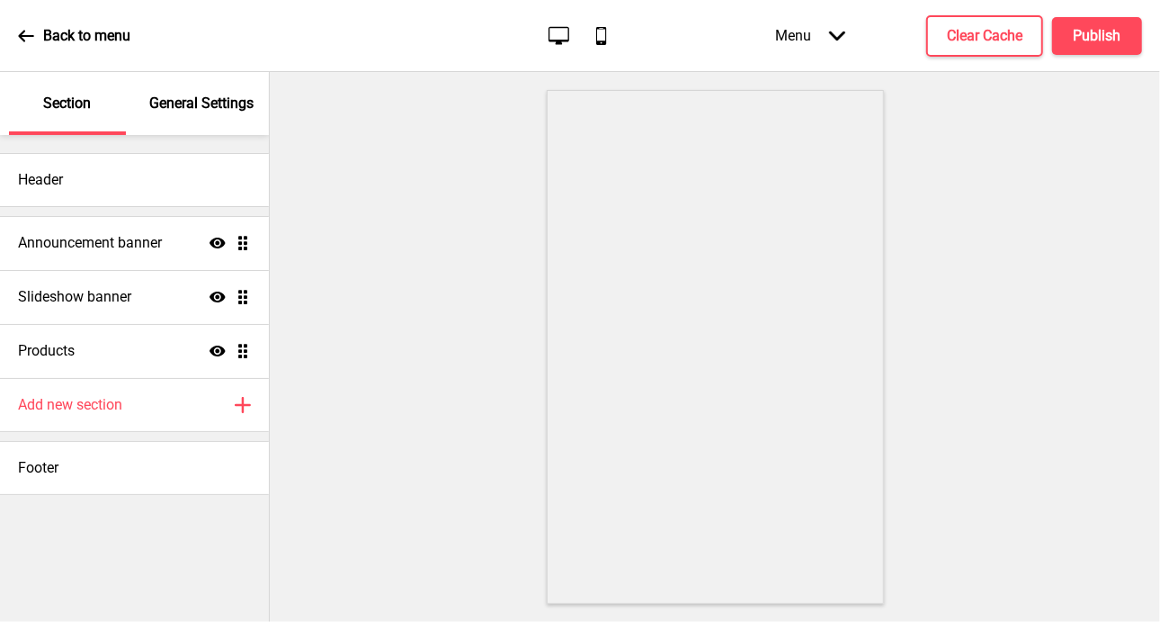
click at [2, 47] on div "Back to menu Desktop Mobile Menu Arrow down Product Page Store Information Chec…" at bounding box center [580, 36] width 1160 height 72
click at [11, 40] on div "Back to menu Desktop Mobile Menu Arrow down Product Page Store Information Chec…" at bounding box center [580, 36] width 1160 height 72
click at [30, 37] on icon at bounding box center [26, 36] width 16 height 16
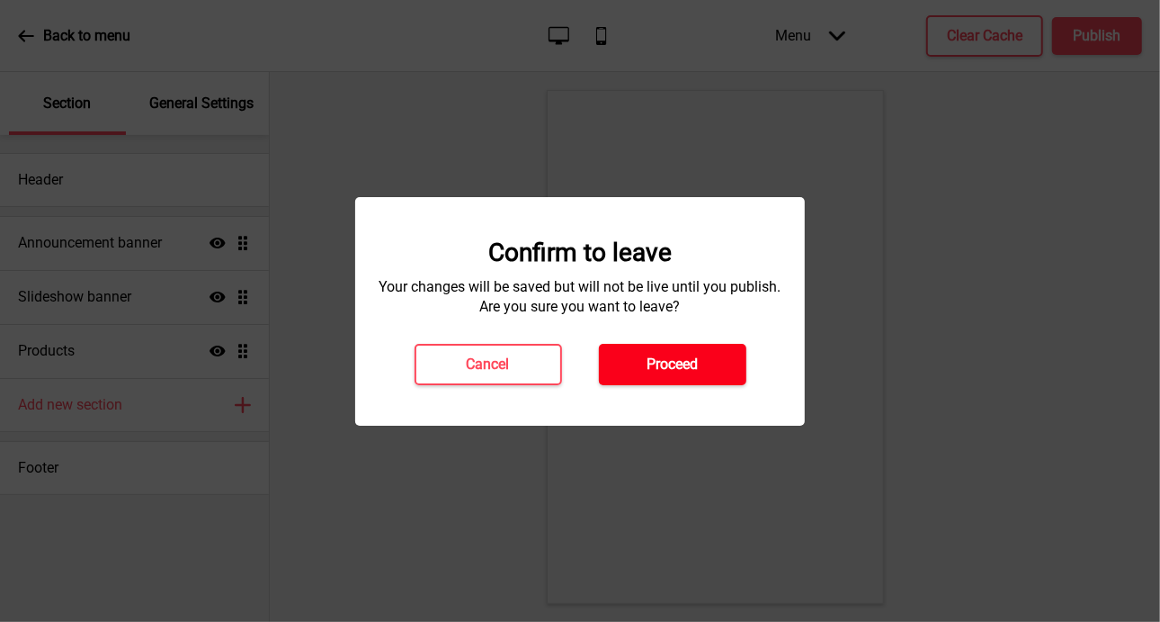
click at [657, 356] on h4 "Proceed" at bounding box center [672, 364] width 51 height 20
